Goal: Complete application form

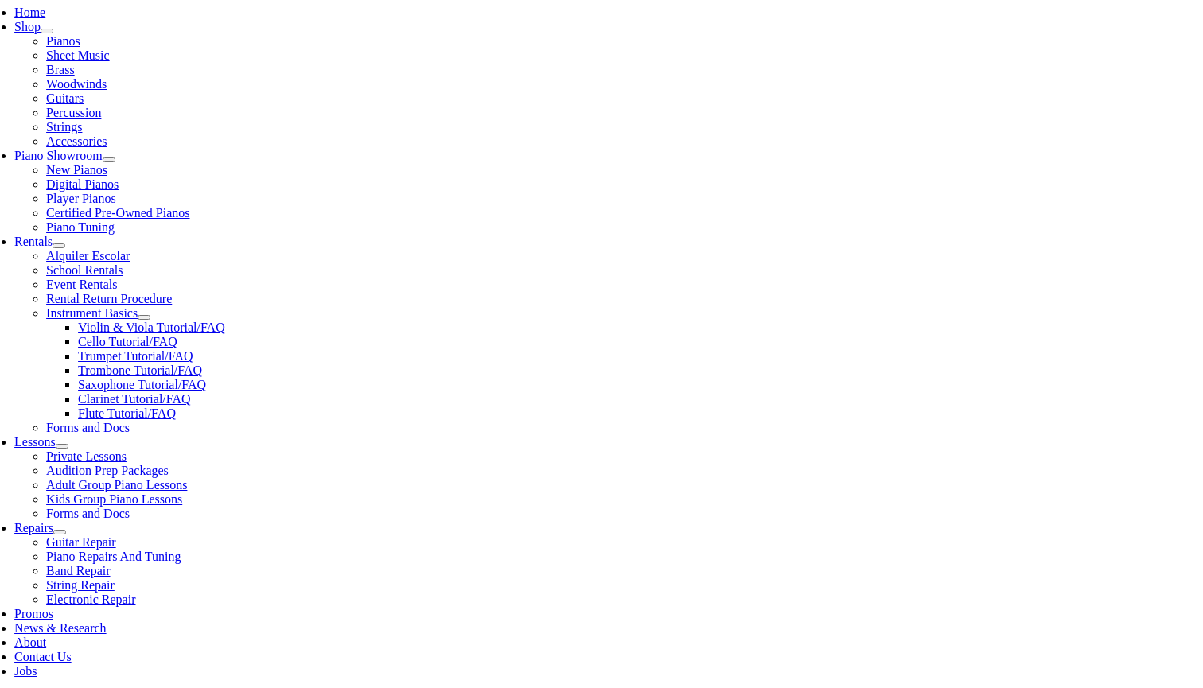
scroll to position [352, 0]
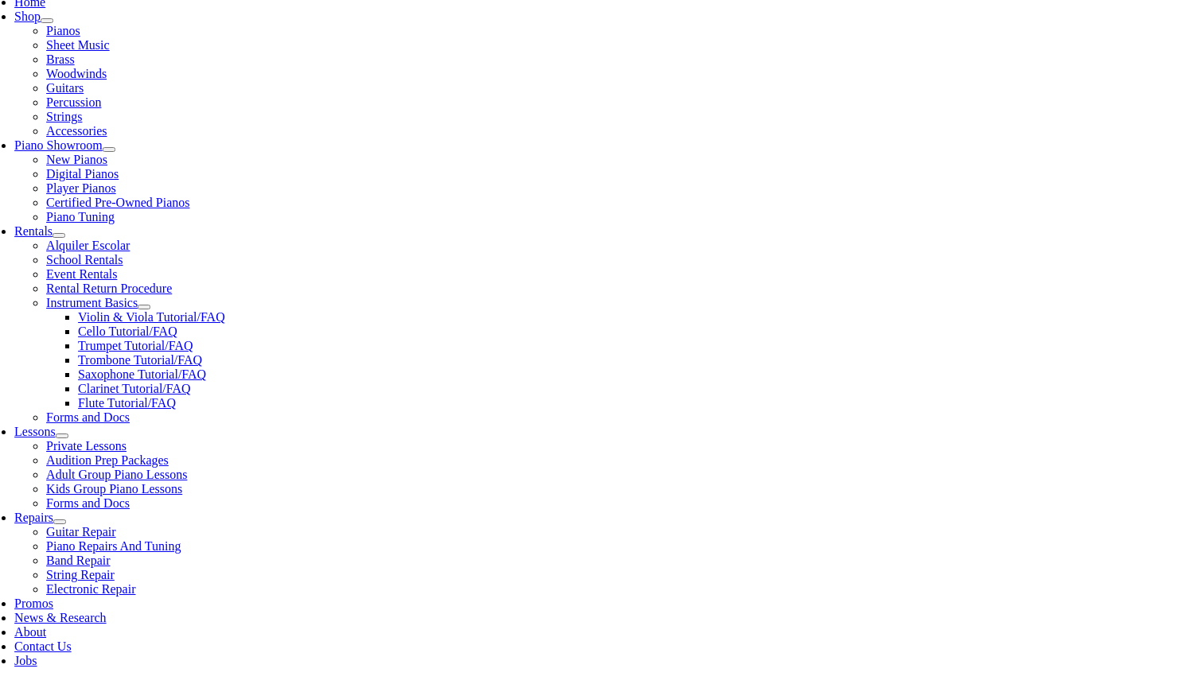
type input "An"
type input "1"
type input "[PERSON_NAME]"
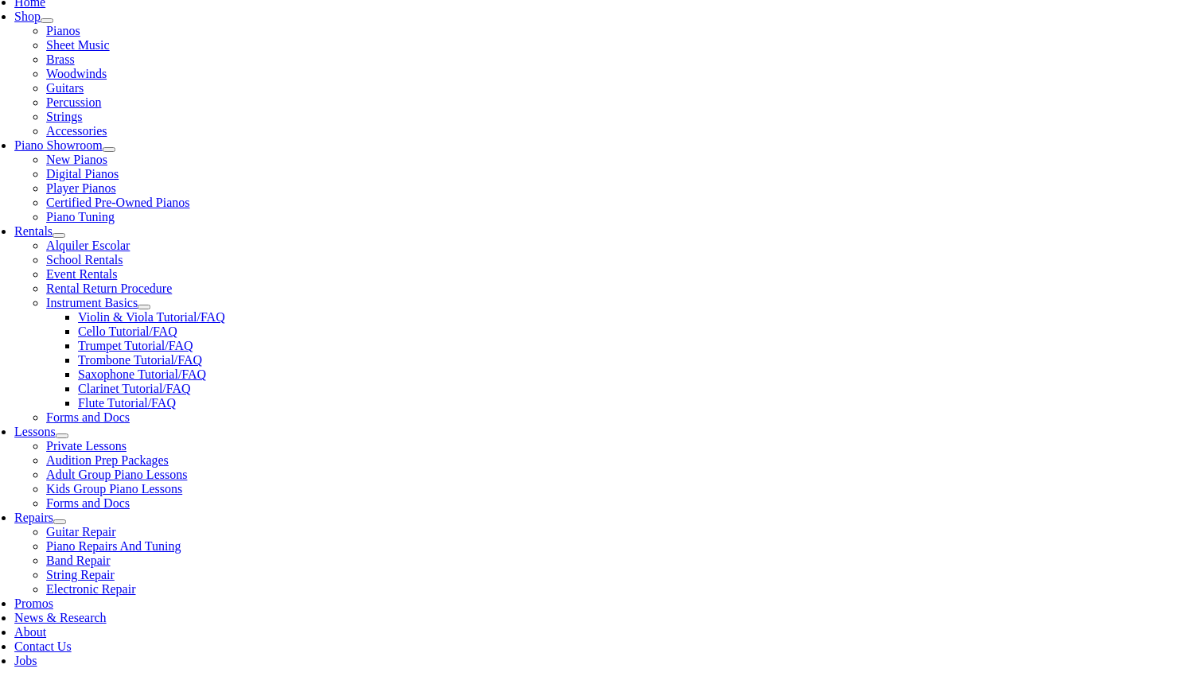
type input "29271844"
type input "[DATE]"
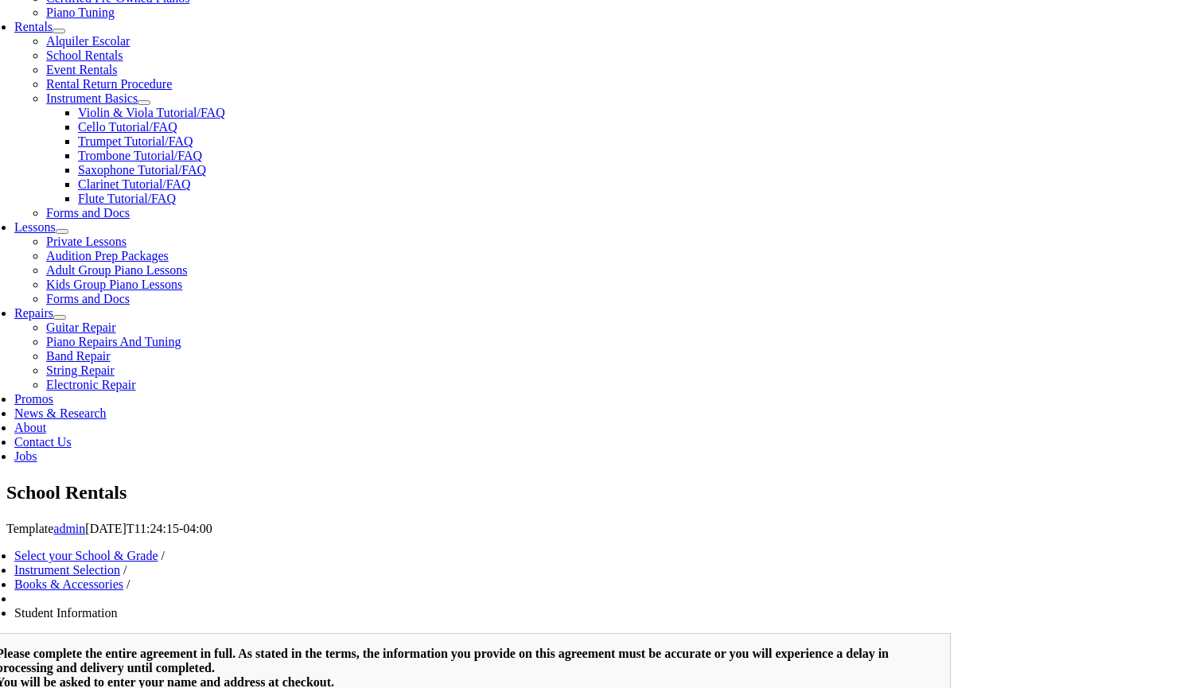
scroll to position [563, 0]
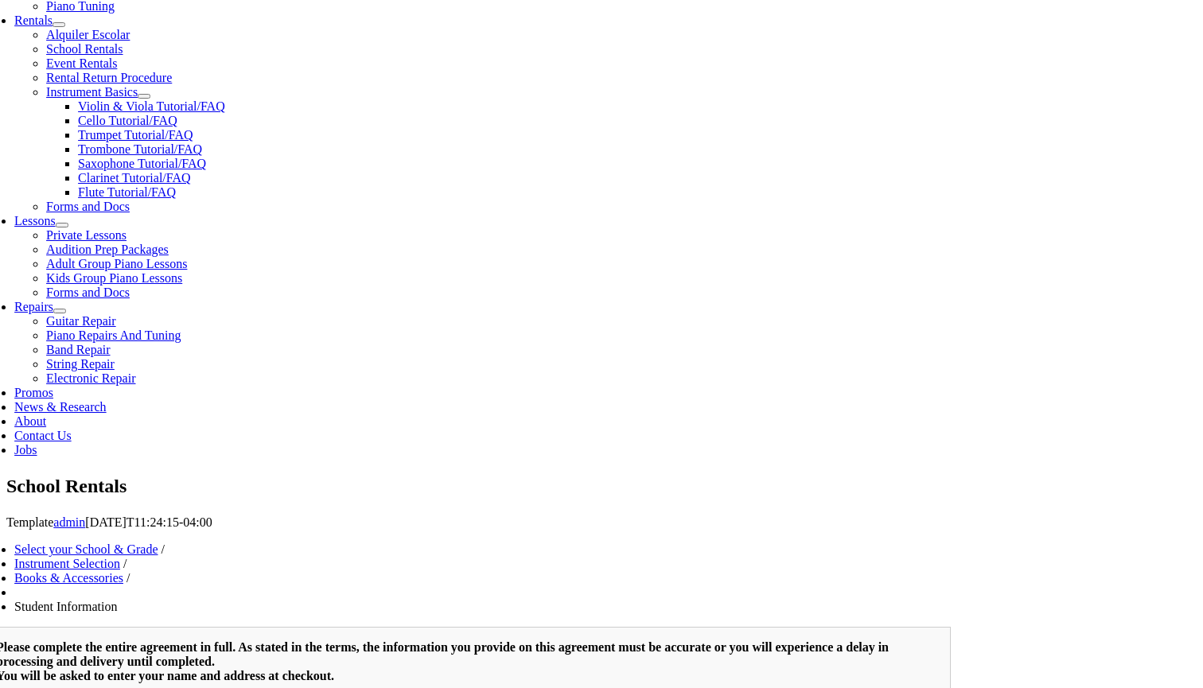
type input "[PERSON_NAME]"
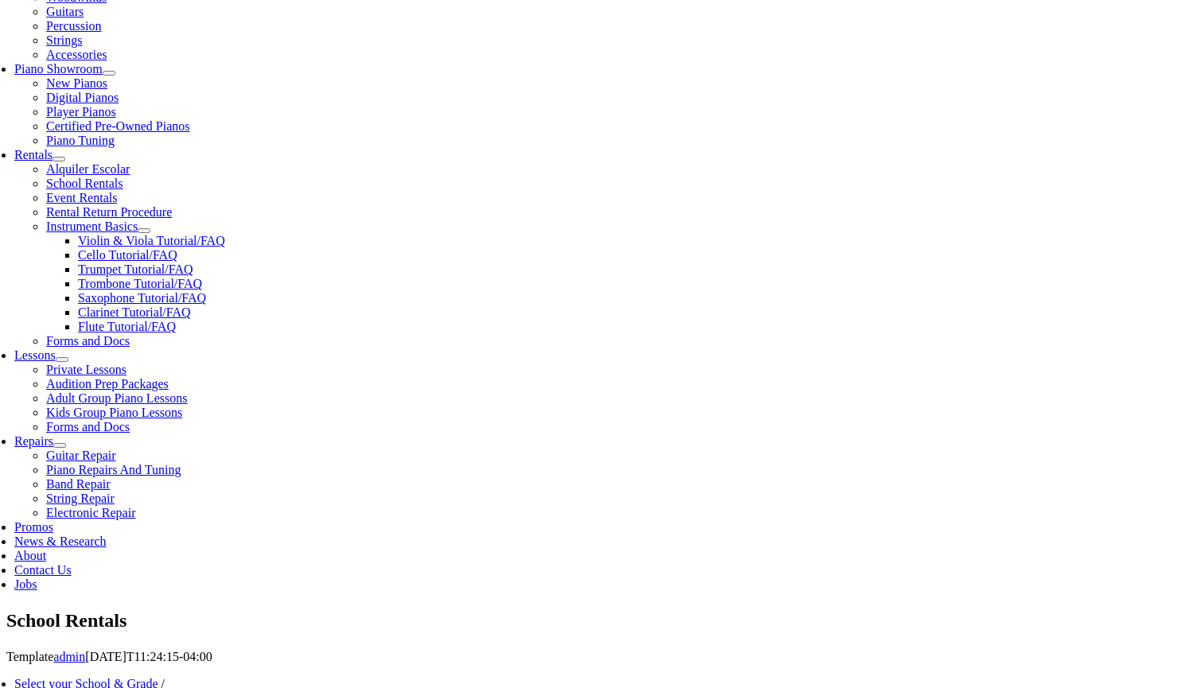
scroll to position [417, 0]
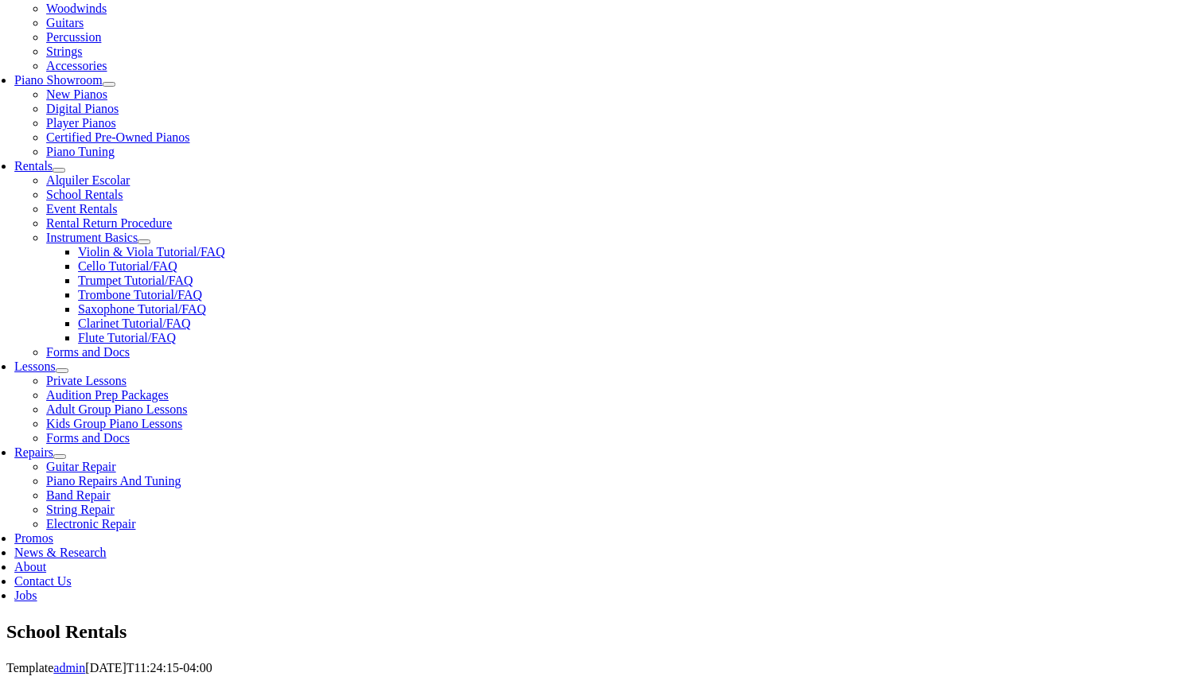
drag, startPoint x: 192, startPoint y: 250, endPoint x: 115, endPoint y: 248, distance: 77.2
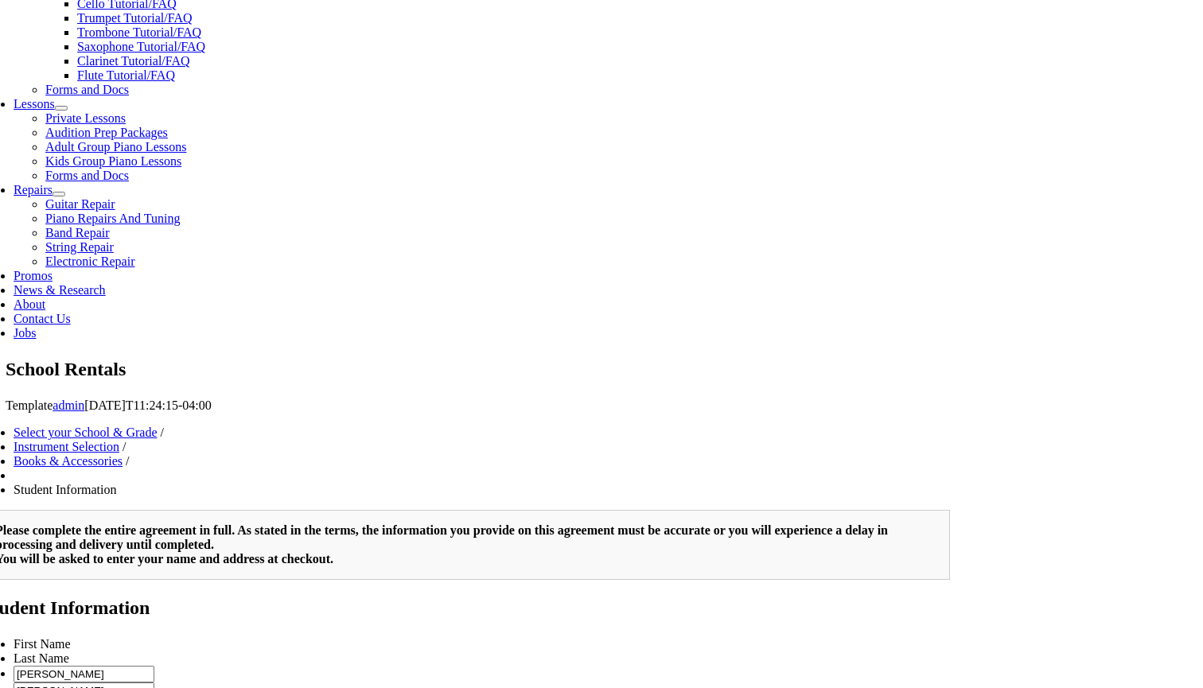
scroll to position [679, 0]
type input "[PERSON_NAME]"
type input "6104160074"
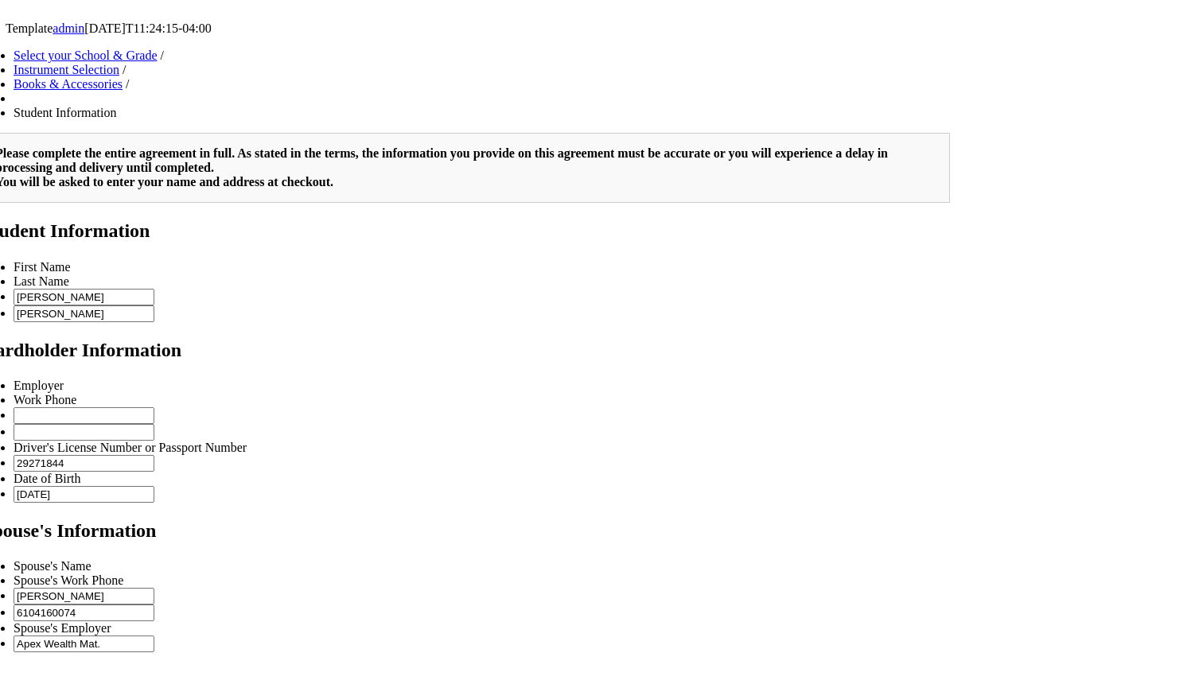
scroll to position [1057, 0]
type input "Apex Wealth Mat."
type input "2"
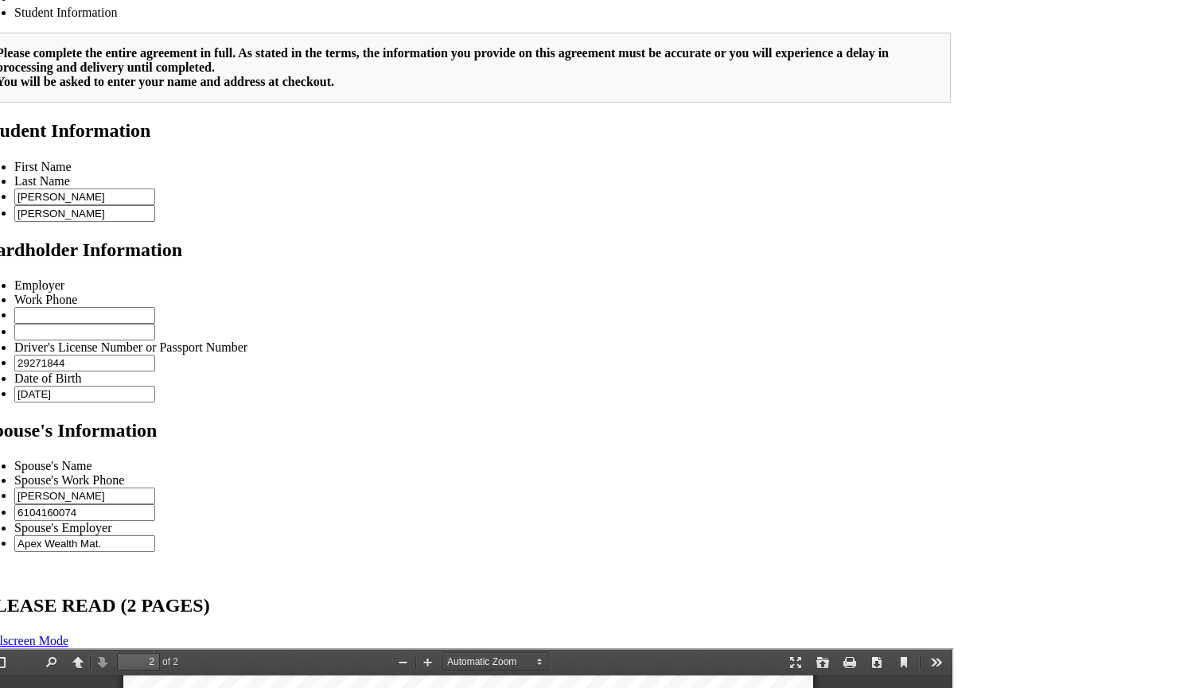
scroll to position [1158, 0]
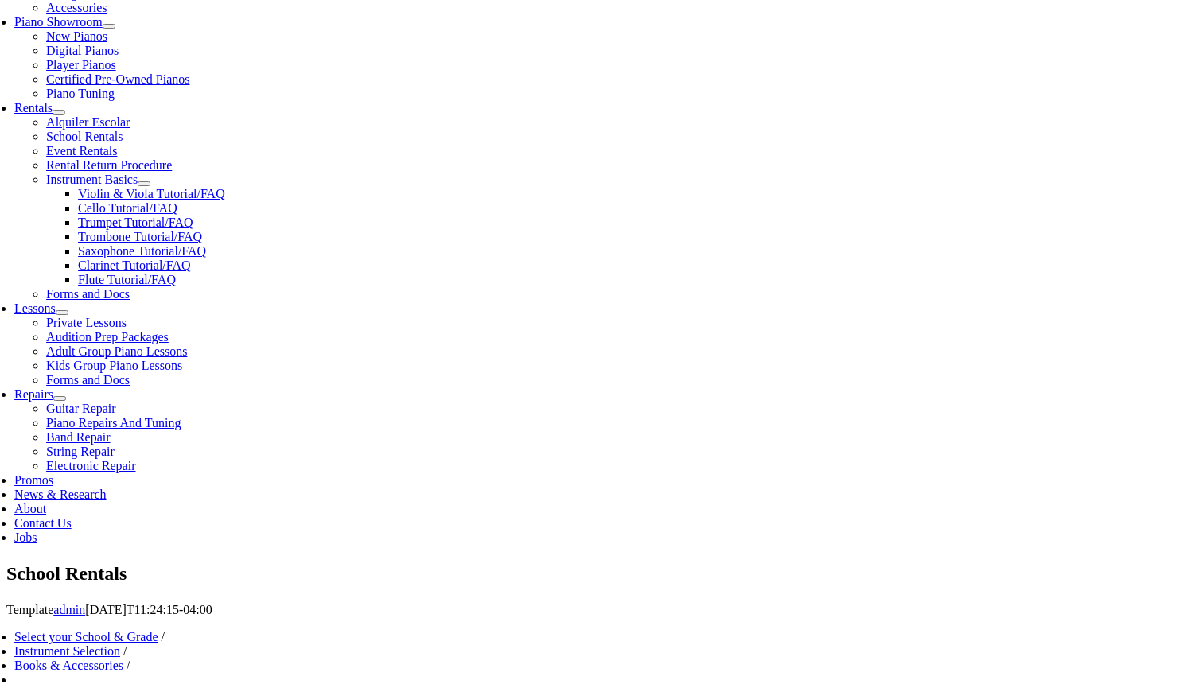
scroll to position [484, 0]
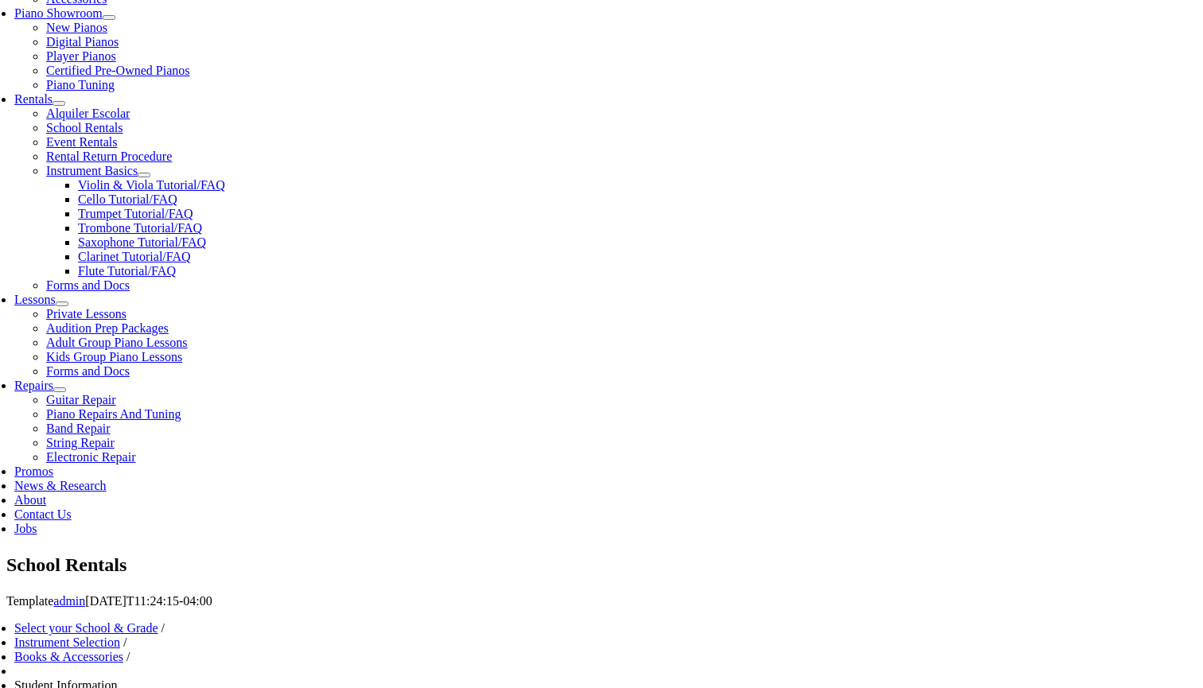
type input "[US_STATE][GEOGRAPHIC_DATA][DEMOGRAPHIC_DATA]"
type input "8"
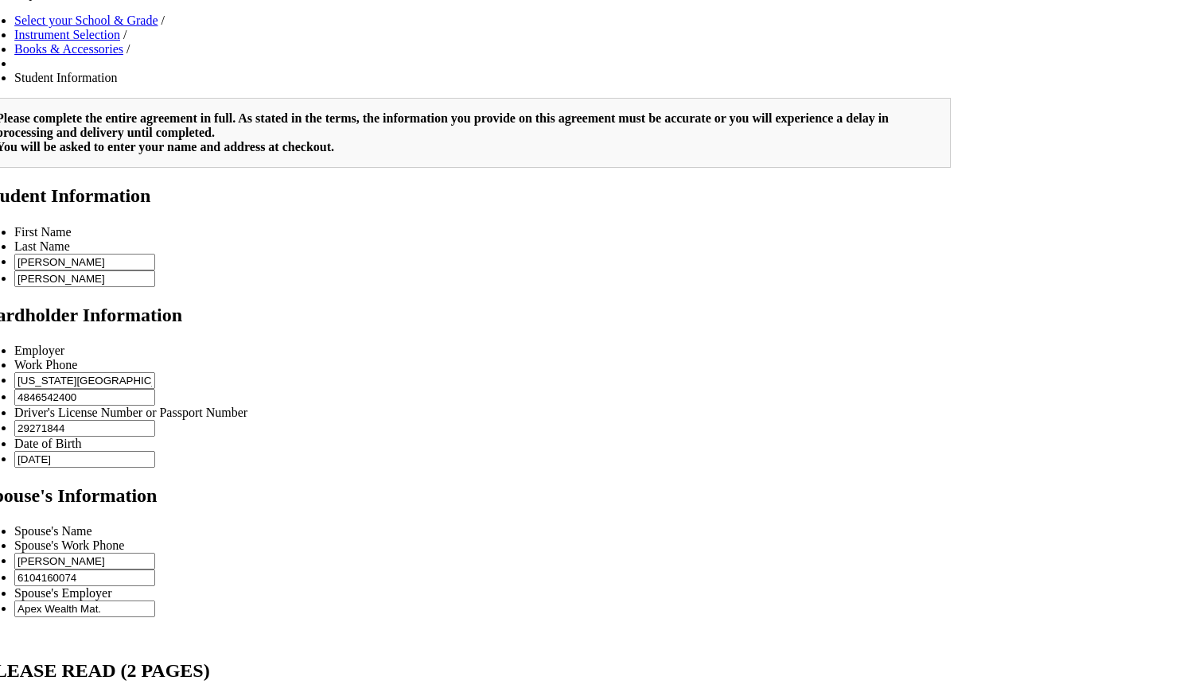
scroll to position [1111, 0]
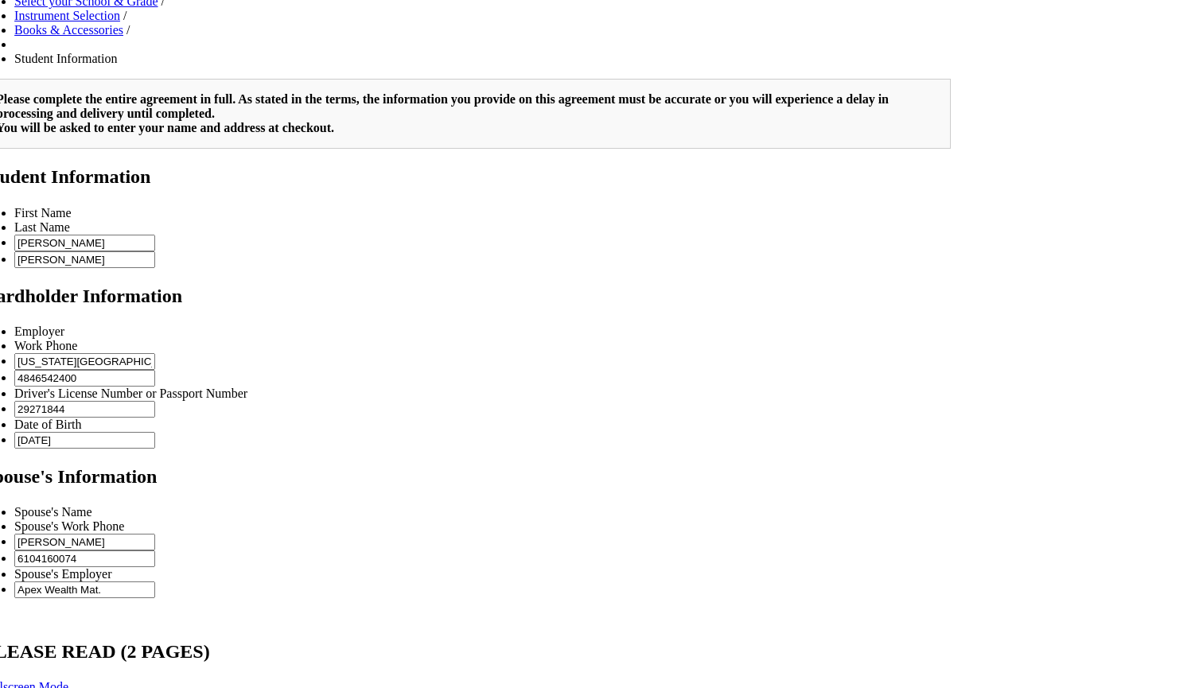
type input "4846542400"
